Goal: Information Seeking & Learning: Check status

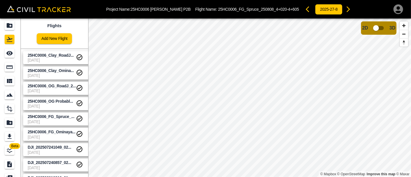
click at [49, 63] on link "25HC0006_Clay_RoadJ... [DATE]" at bounding box center [58, 57] width 71 height 13
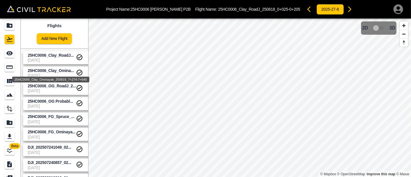
click at [49, 76] on div "25HC0006_Clay_Ominayak_250819_7+274-7+640" at bounding box center [51, 78] width 78 height 10
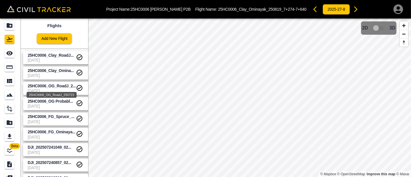
click at [54, 92] on div "25HC0006_OG_RoadJ_250723" at bounding box center [52, 95] width 50 height 6
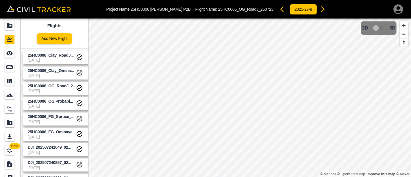
click at [56, 73] on span "[DATE]" at bounding box center [52, 75] width 48 height 5
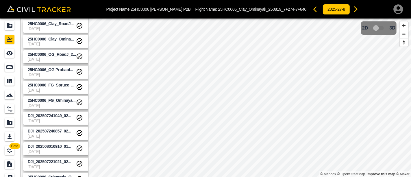
scroll to position [32, 0]
click at [53, 118] on span "DJI_202507241049_02..." at bounding box center [52, 114] width 48 height 5
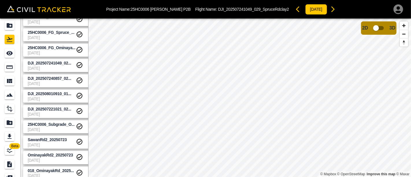
scroll to position [96, 0]
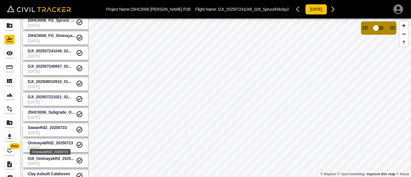
click at [48, 147] on div "OminayakRd2_20250723" at bounding box center [50, 150] width 42 height 10
click at [54, 143] on span "OminayakRd2_20250723" at bounding box center [50, 143] width 45 height 5
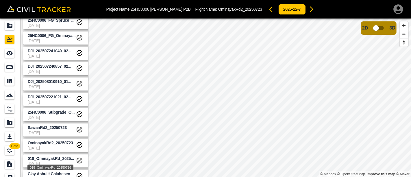
click at [45, 160] on div "018_OminayakRd_20250716" at bounding box center [50, 165] width 47 height 10
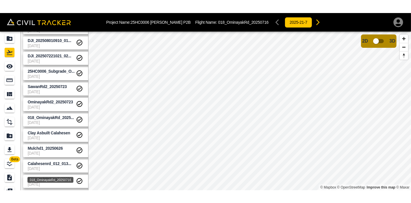
scroll to position [162, 0]
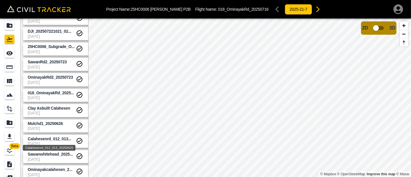
click at [48, 137] on span "Calahesenrd_012_013..." at bounding box center [50, 138] width 44 height 5
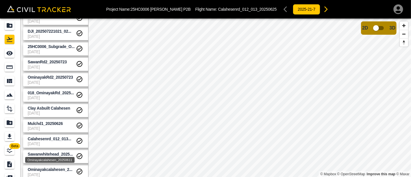
click at [59, 169] on span "Ominayakcalahesen_2..." at bounding box center [50, 169] width 45 height 5
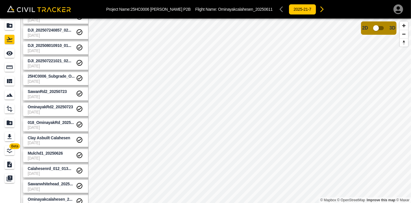
scroll to position [136, 0]
